Goal: Transaction & Acquisition: Obtain resource

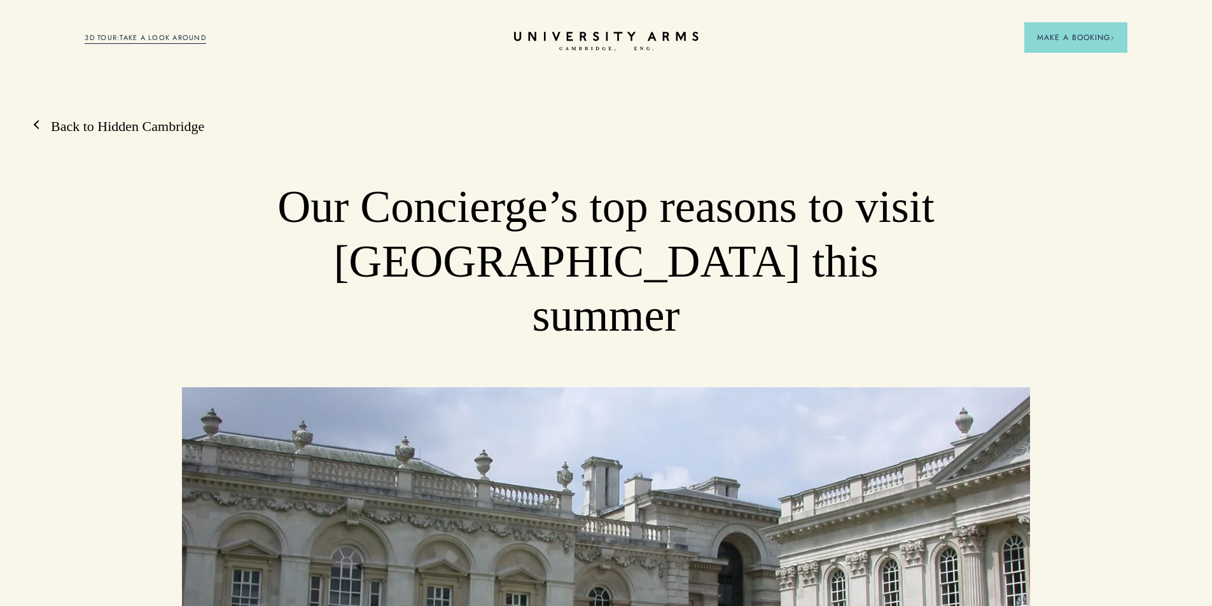
click at [57, 127] on link "Back to Hidden Cambridge" at bounding box center [121, 126] width 166 height 19
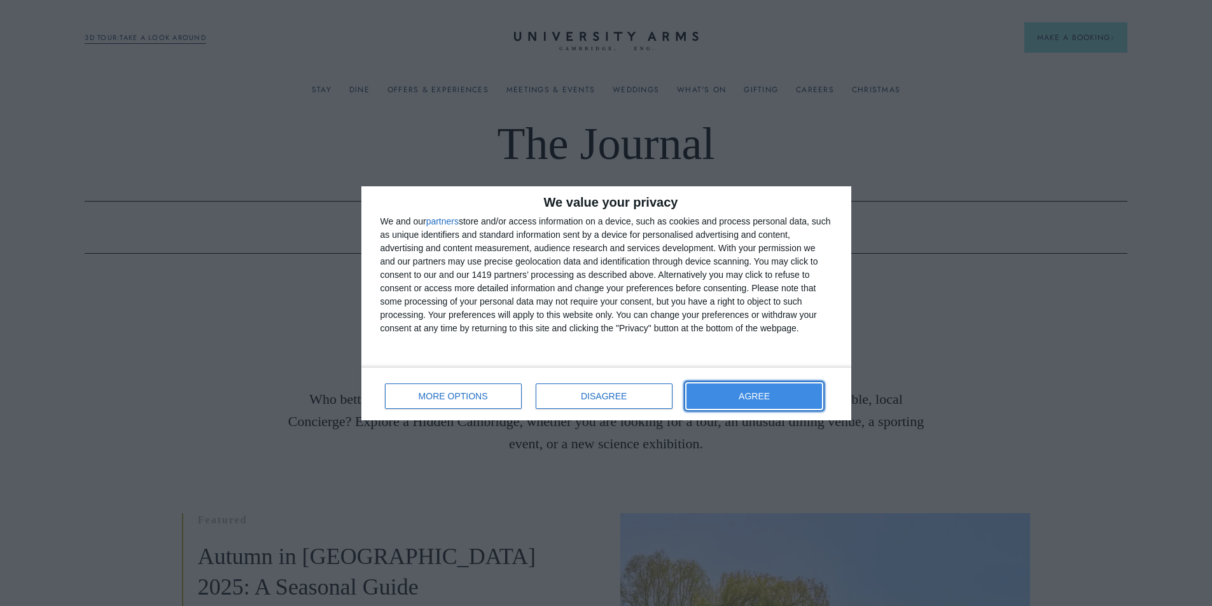
click at [744, 391] on button "AGREE" at bounding box center [754, 396] width 136 height 25
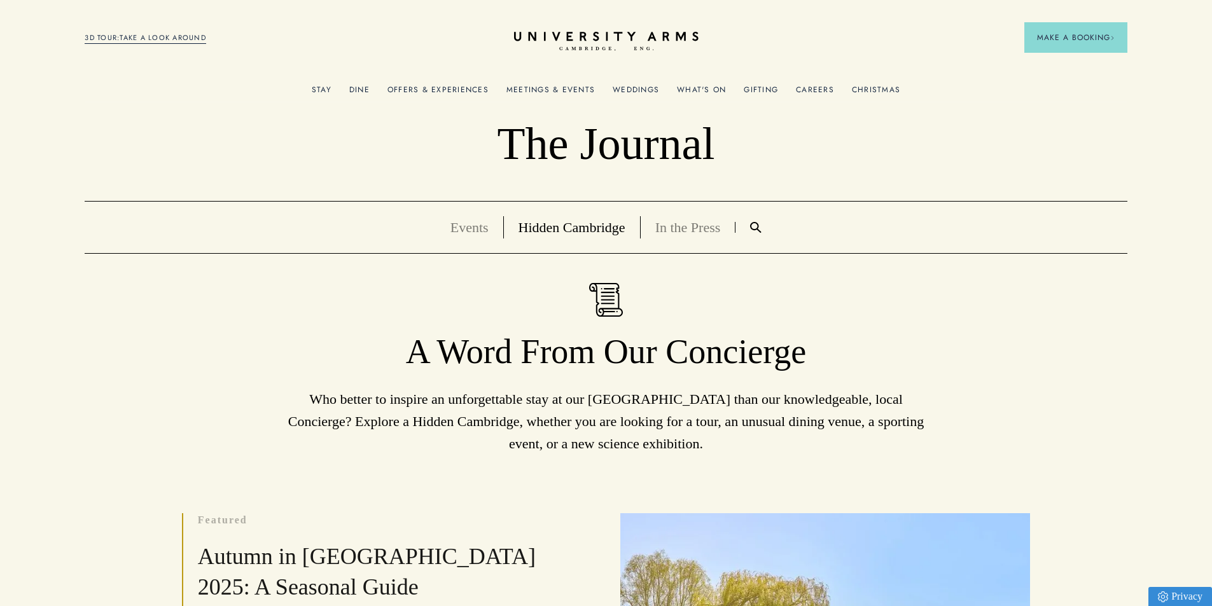
click at [466, 232] on link "Events" at bounding box center [469, 227] width 38 height 16
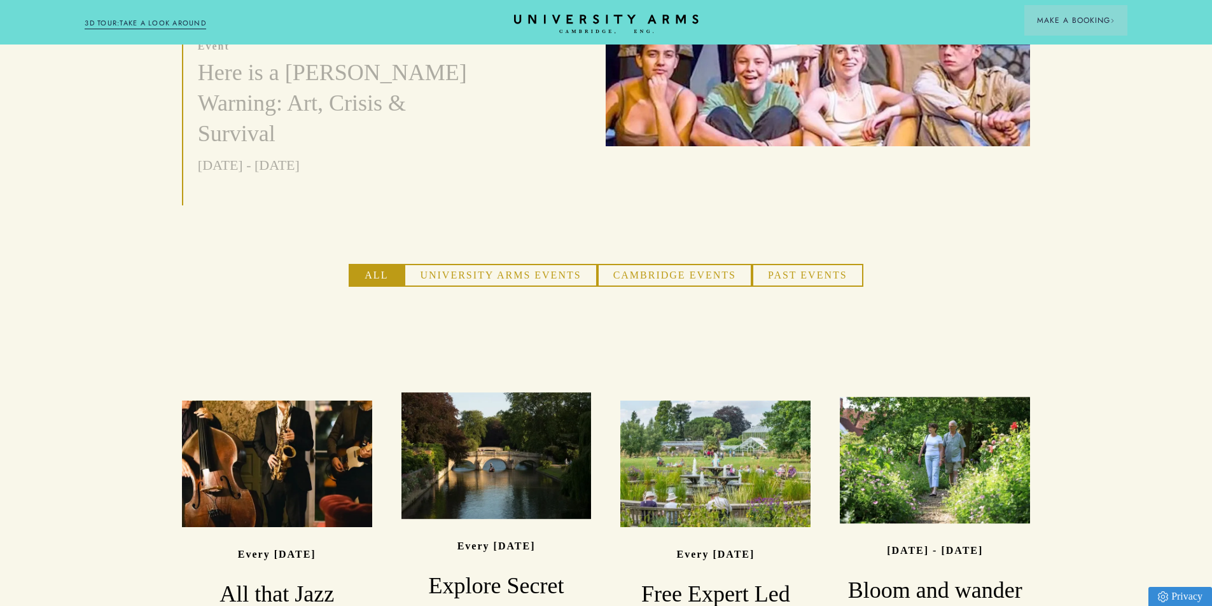
scroll to position [763, 0]
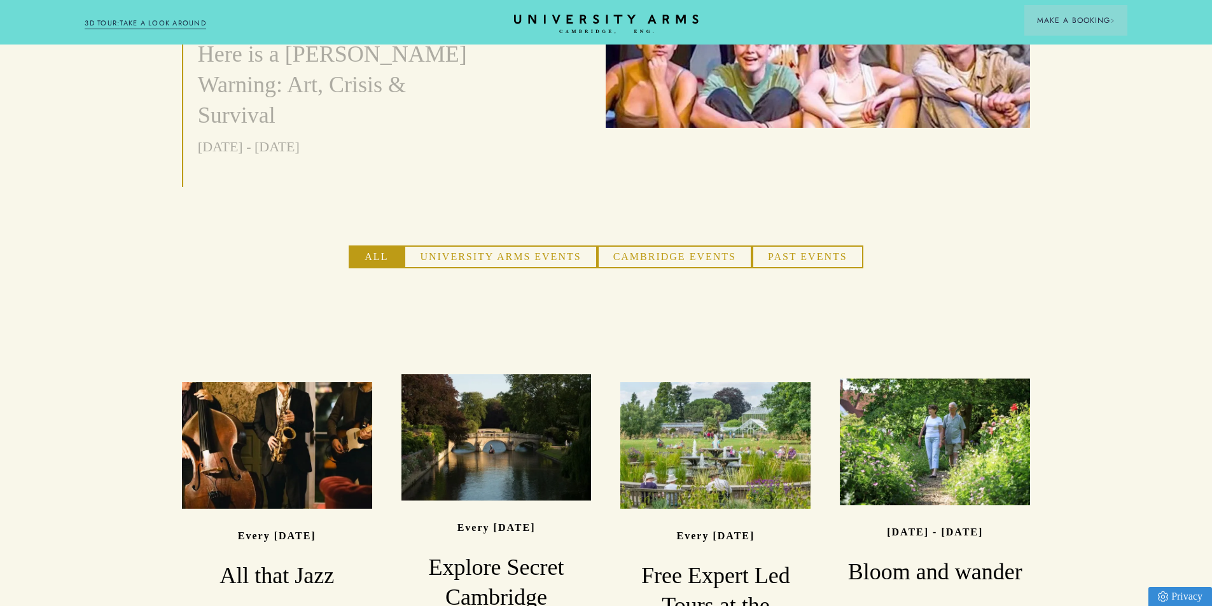
click at [485, 246] on button "University Arms Events" at bounding box center [500, 257] width 193 height 23
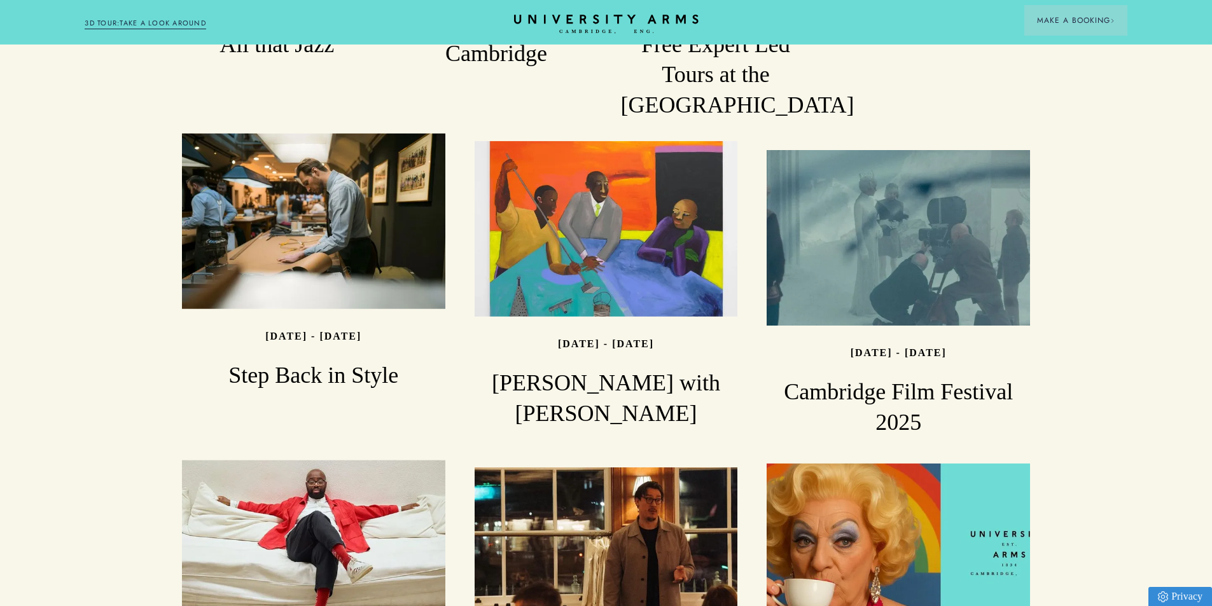
scroll to position [1272, 0]
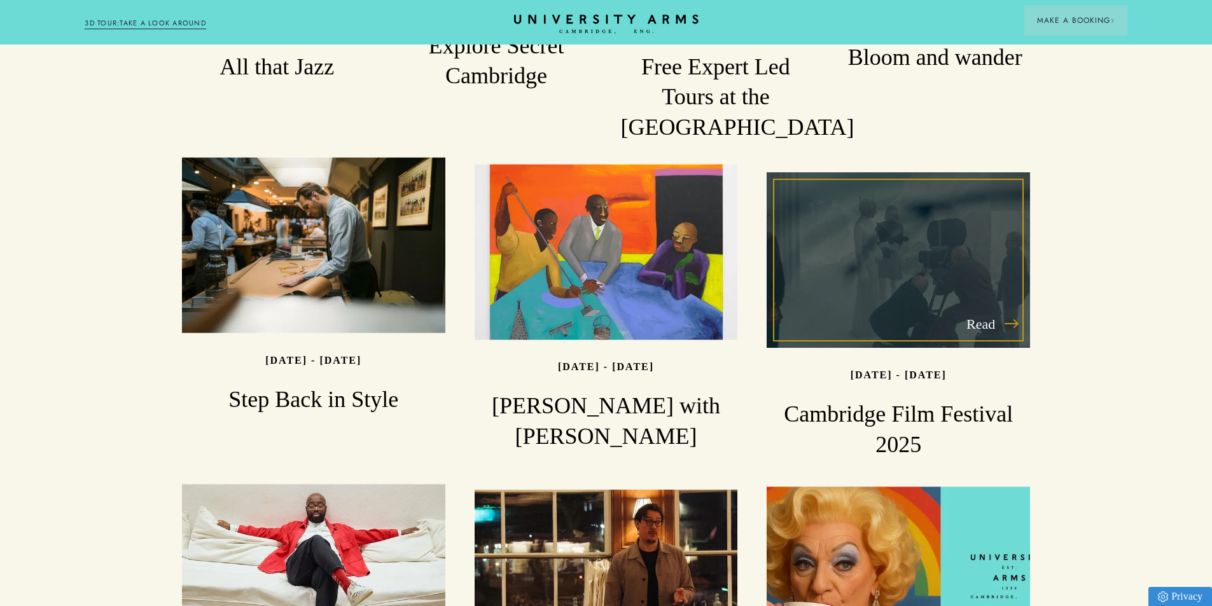
click at [921, 233] on div "Read" at bounding box center [898, 260] width 263 height 176
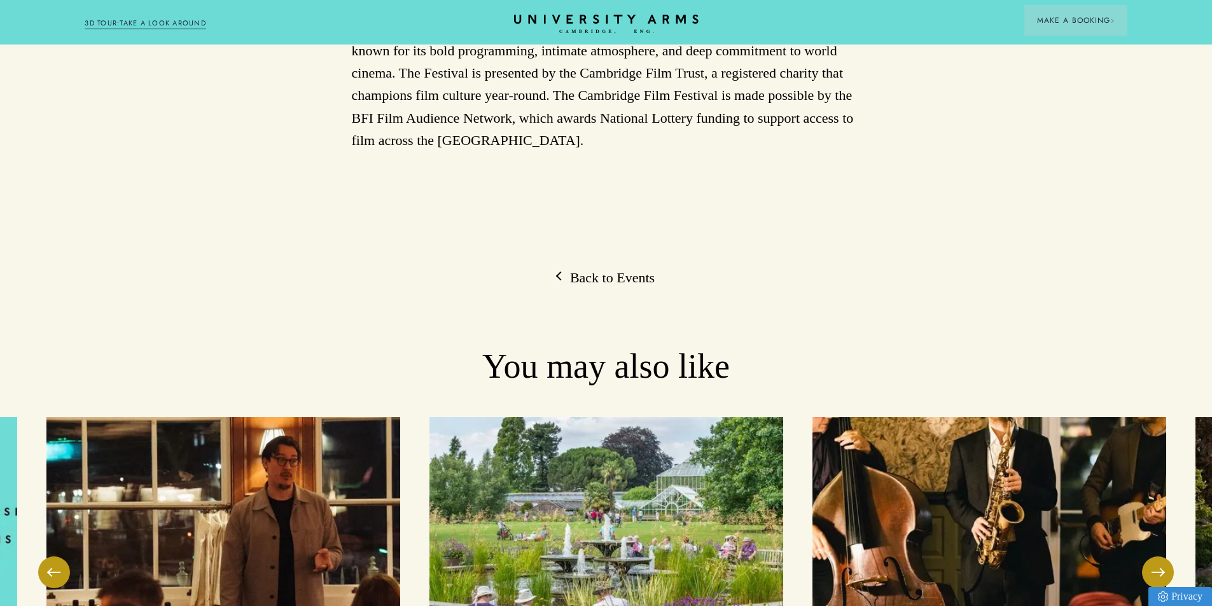
scroll to position [2799, 0]
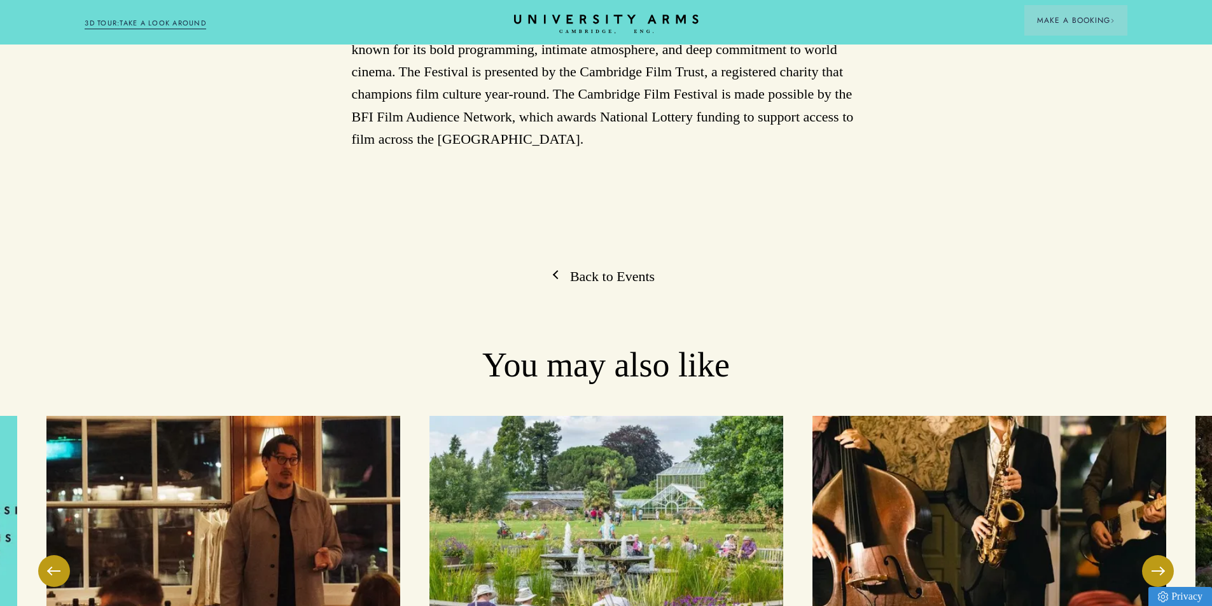
click at [571, 267] on link "Back to Events" at bounding box center [605, 276] width 97 height 19
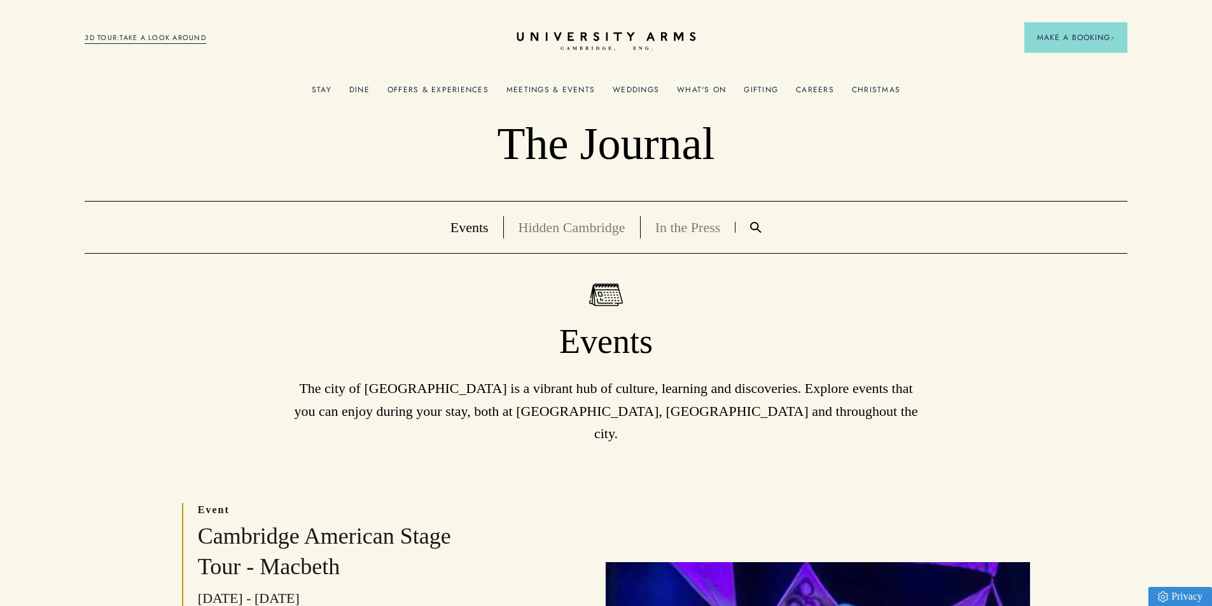
click at [562, 38] on icon "CAMBRIDGE’S LEADING LUXURY HOTEL SINCE [DATE]" at bounding box center [606, 41] width 179 height 19
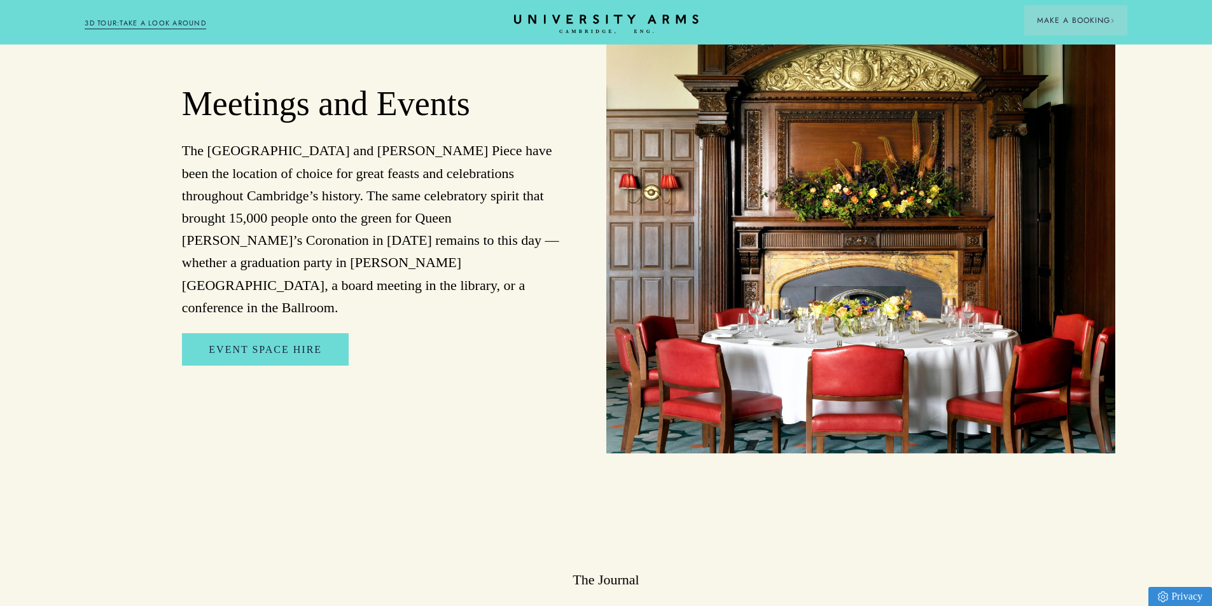
scroll to position [2672, 0]
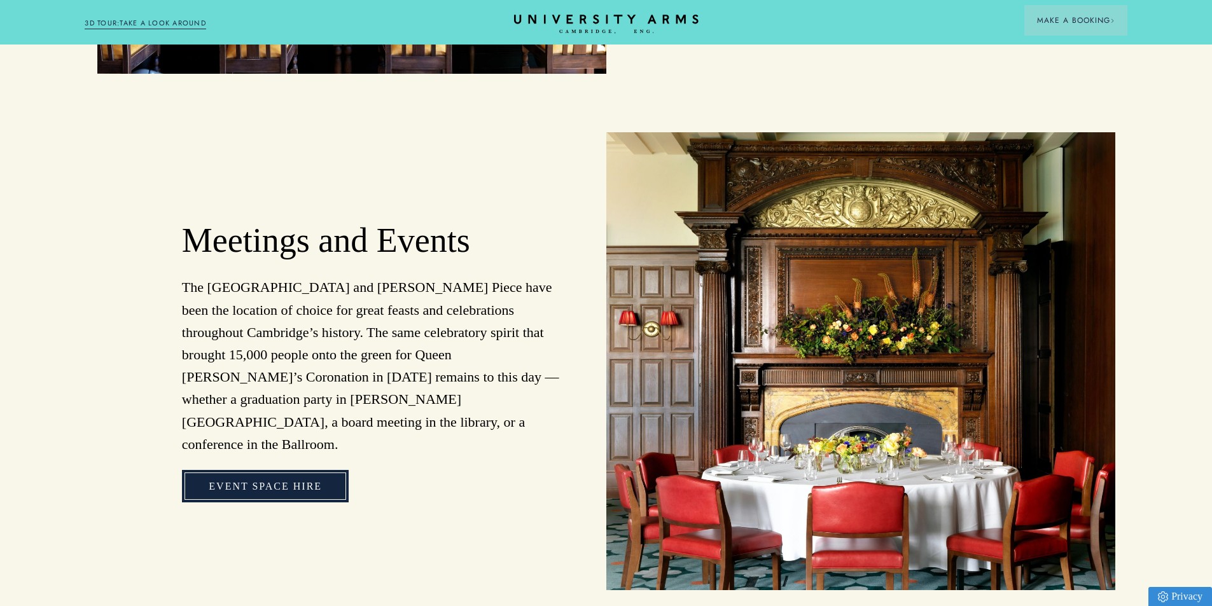
click at [251, 470] on link "Event Space Hire" at bounding box center [265, 486] width 167 height 33
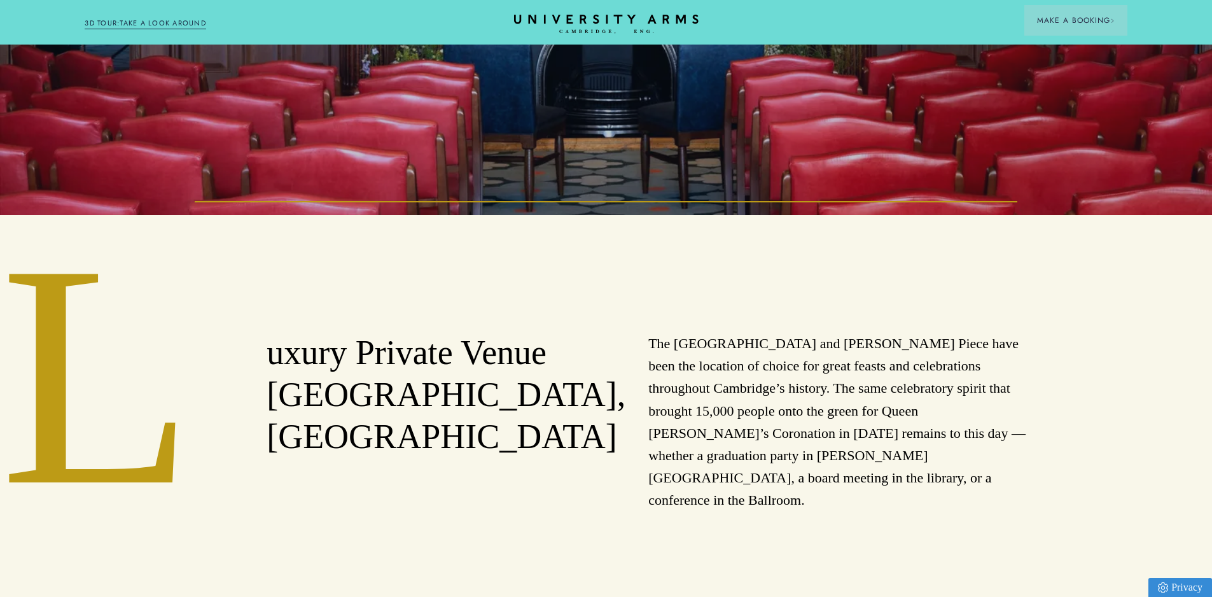
scroll to position [64, 0]
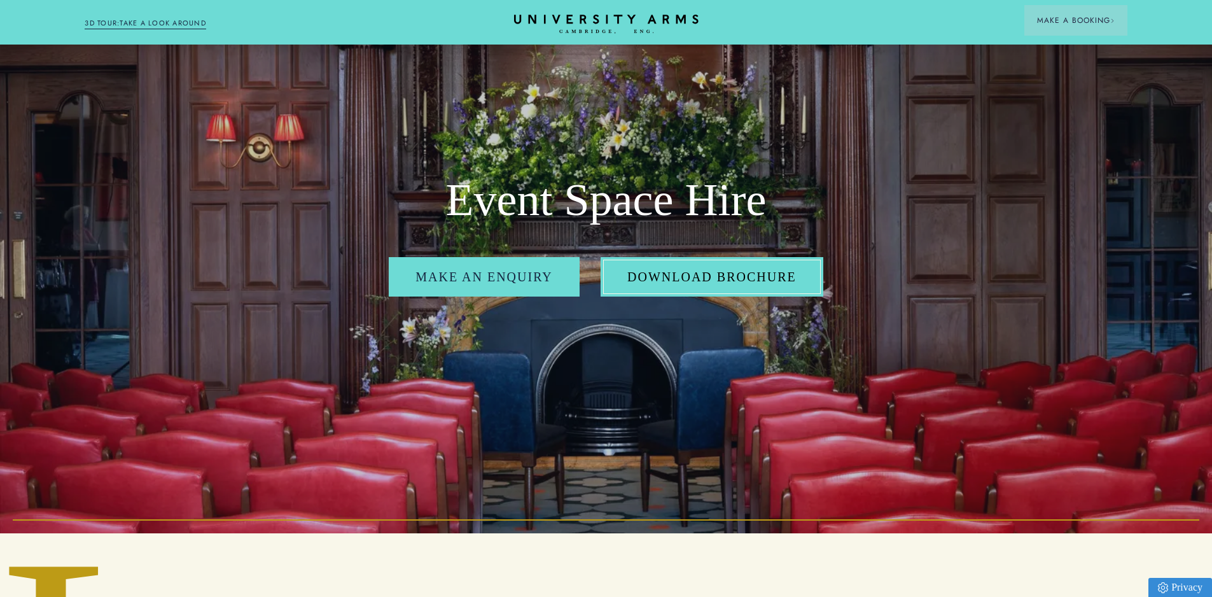
click at [672, 284] on link "Download Brochure" at bounding box center [712, 276] width 223 height 39
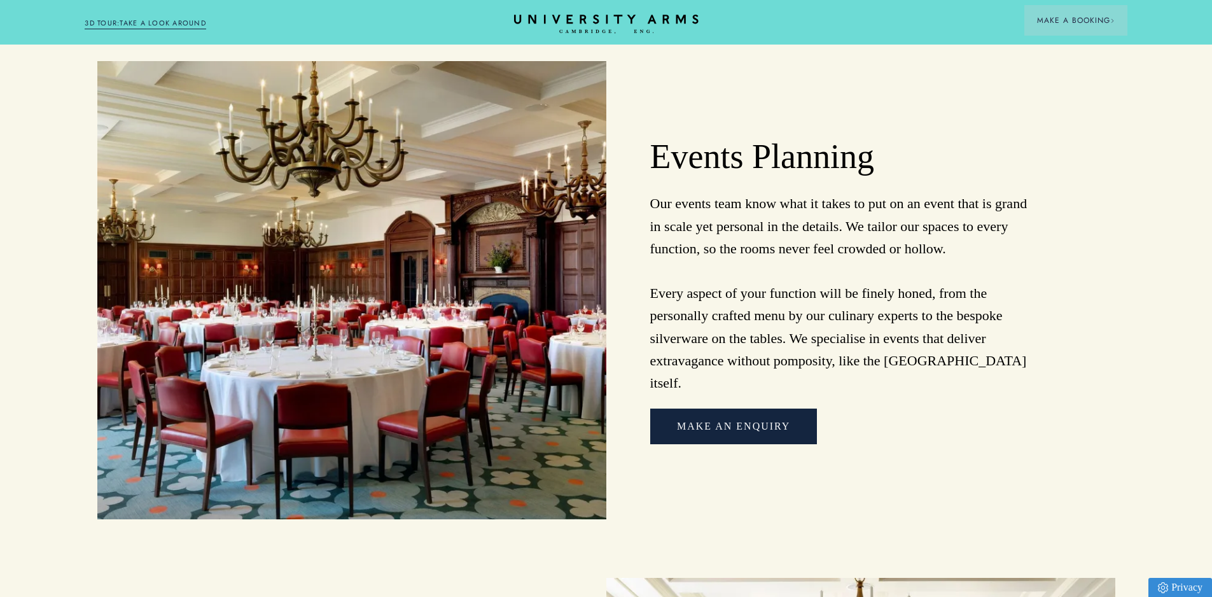
scroll to position [1463, 0]
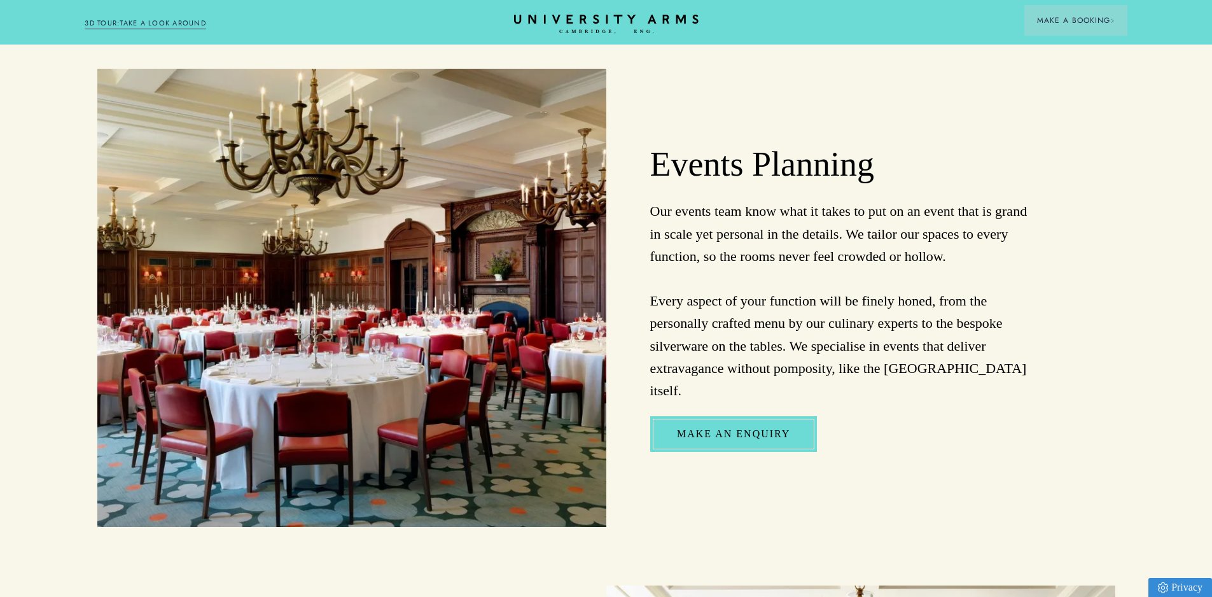
click at [710, 416] on link "Make An Enquiry" at bounding box center [733, 434] width 167 height 36
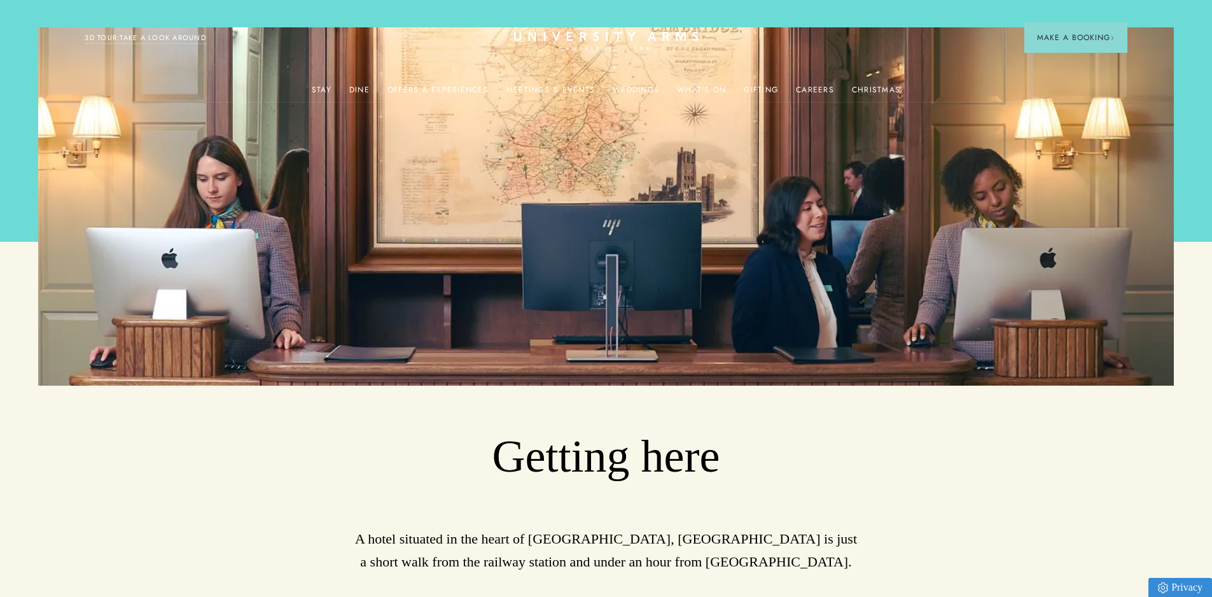
scroll to position [0, 10]
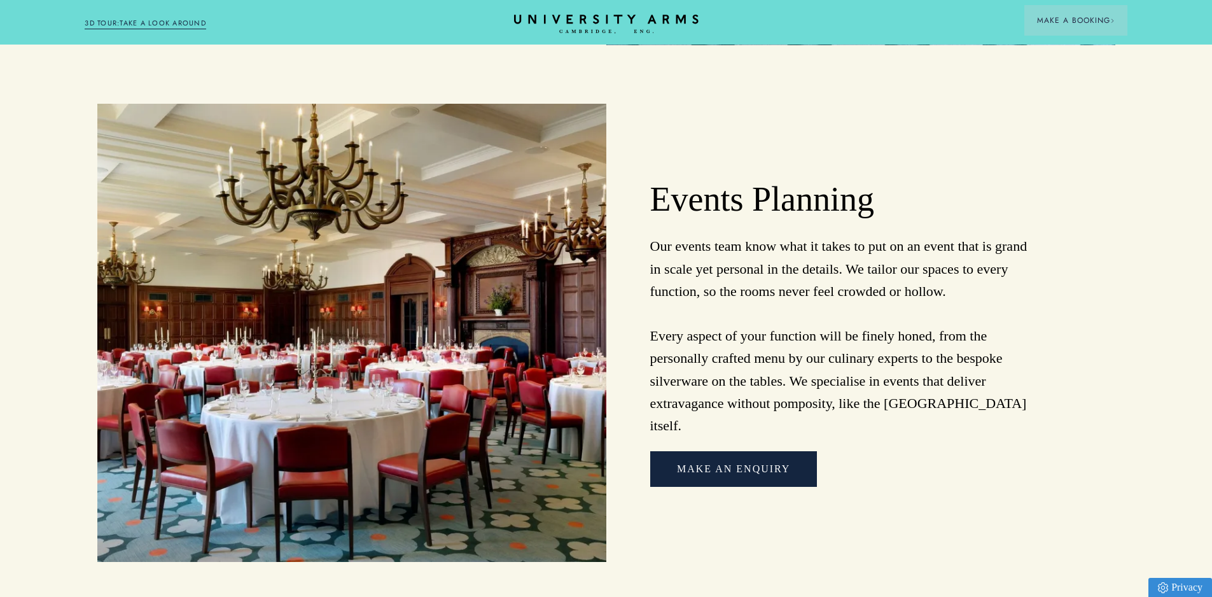
scroll to position [1463, 0]
